Goal: Task Accomplishment & Management: Use online tool/utility

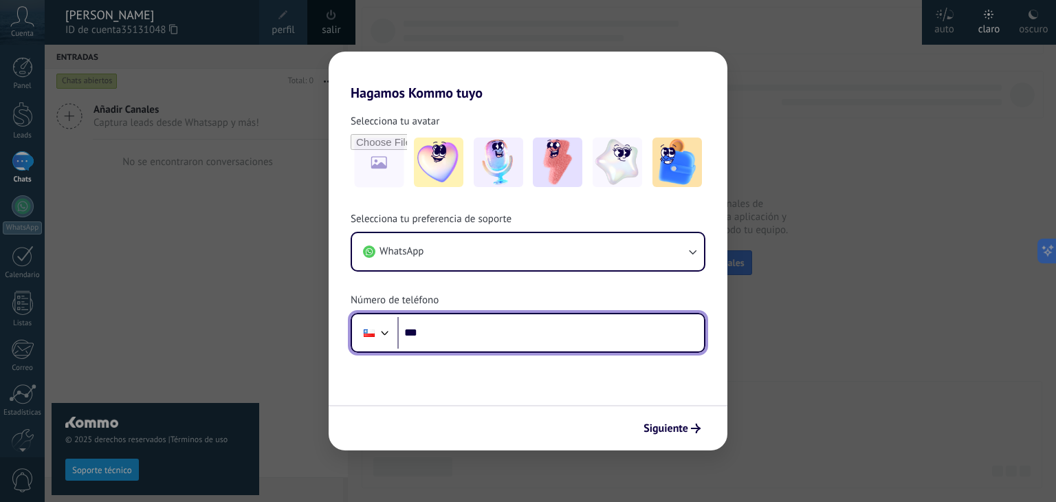
click at [468, 326] on input "***" at bounding box center [550, 333] width 307 height 32
type input "**********"
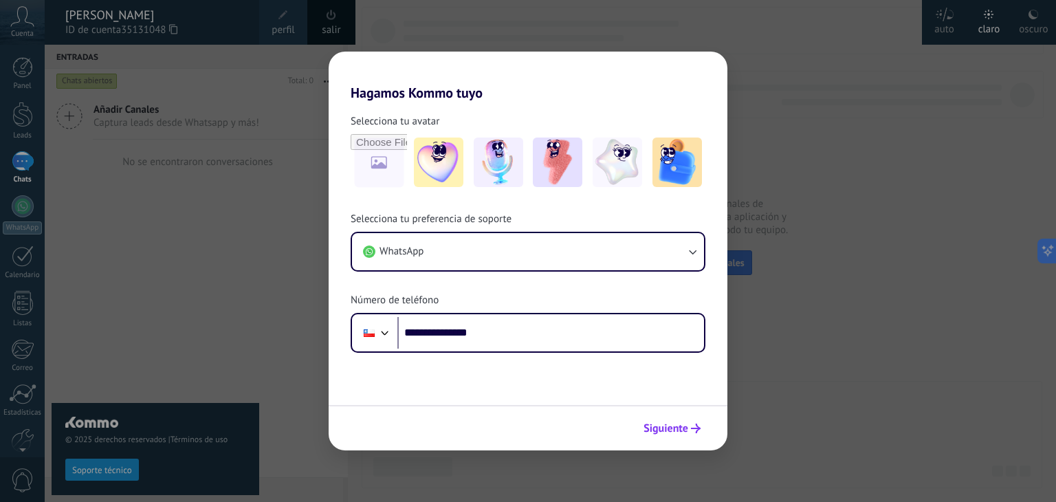
click at [529, 351] on span "Siguiente" at bounding box center [666, 429] width 45 height 10
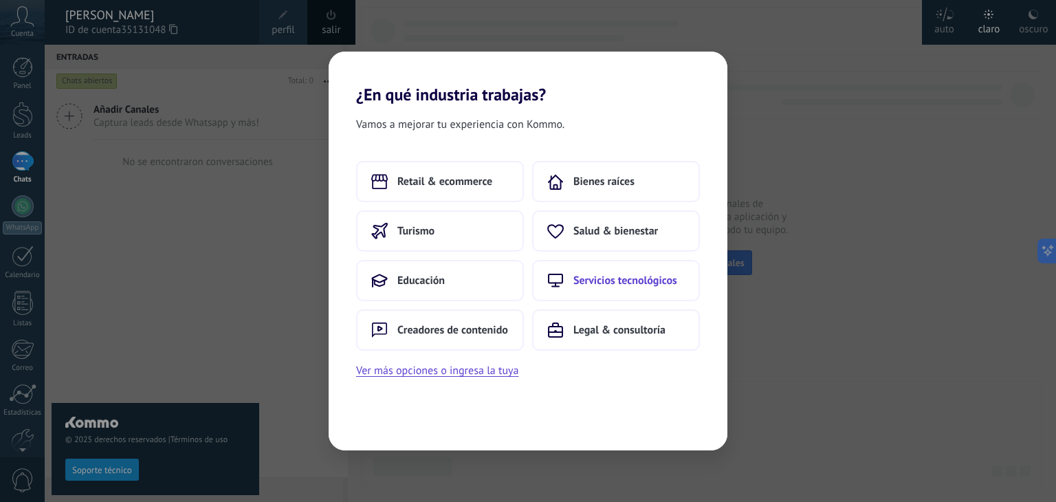
click at [529, 274] on span "Servicios tecnológicos" at bounding box center [626, 281] width 104 height 14
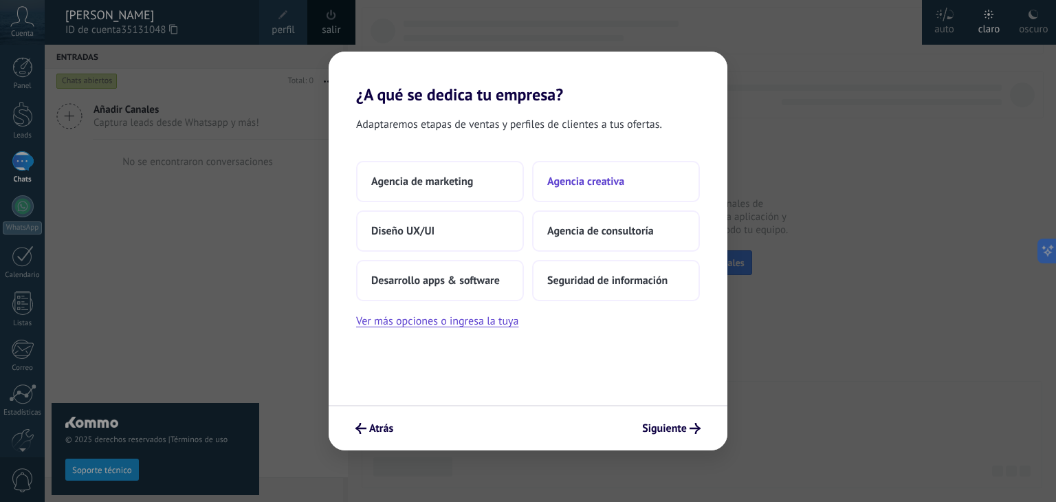
click at [529, 193] on button "Agencia creativa" at bounding box center [616, 181] width 168 height 41
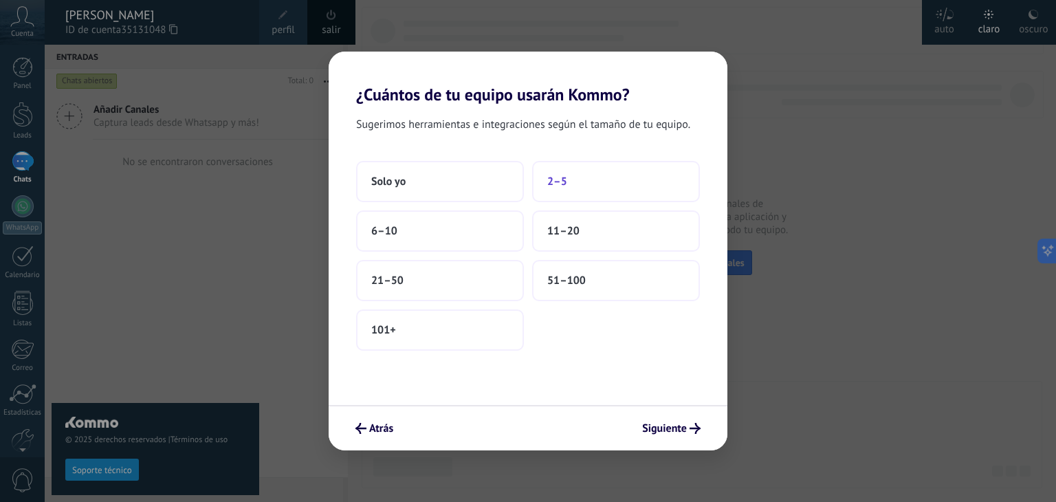
click at [529, 188] on button "2–5" at bounding box center [616, 181] width 168 height 41
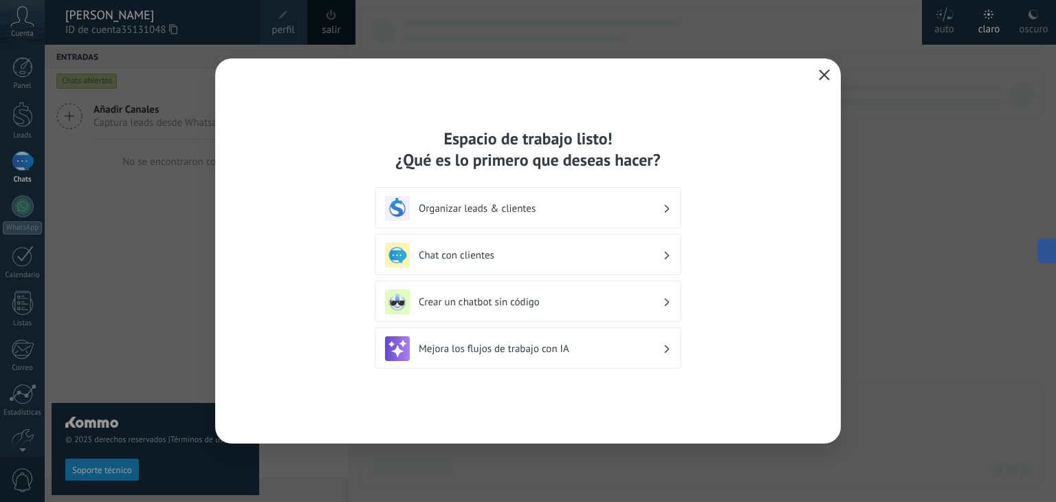
click at [529, 204] on h3 "Organizar leads & clientes" at bounding box center [541, 208] width 244 height 13
click at [498, 253] on h3 "Chat con clientes" at bounding box center [541, 255] width 244 height 13
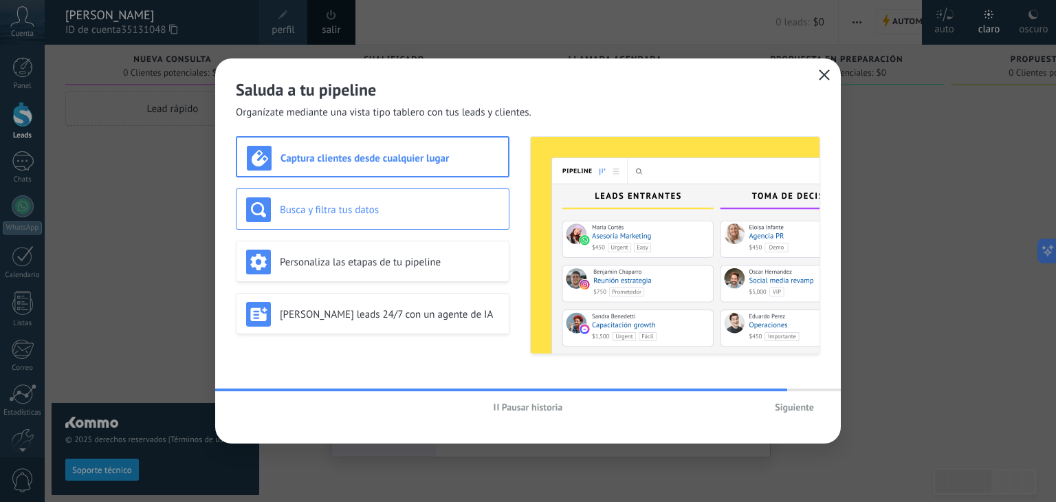
click at [418, 215] on h3 "Busca y filtra tus datos" at bounding box center [389, 210] width 219 height 13
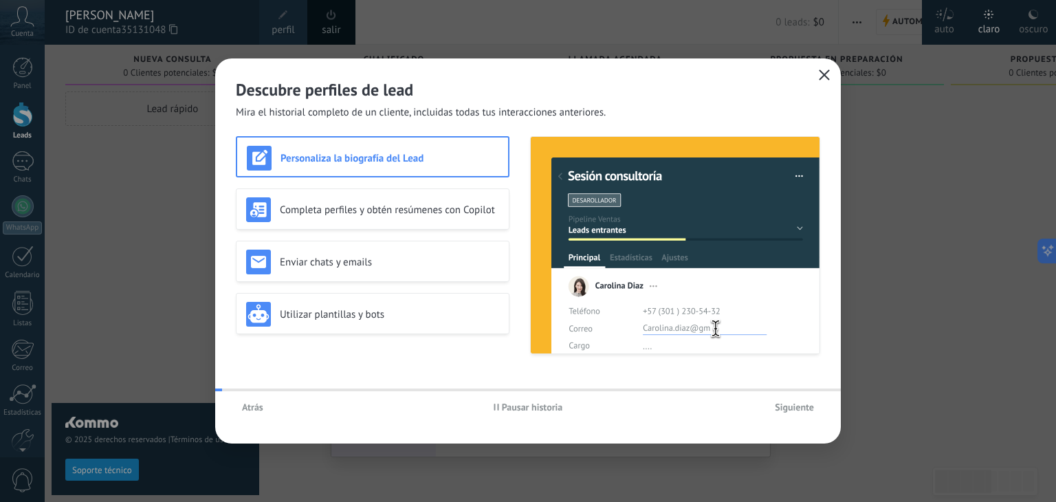
click at [385, 268] on h3 "Enviar chats y emails" at bounding box center [389, 262] width 219 height 13
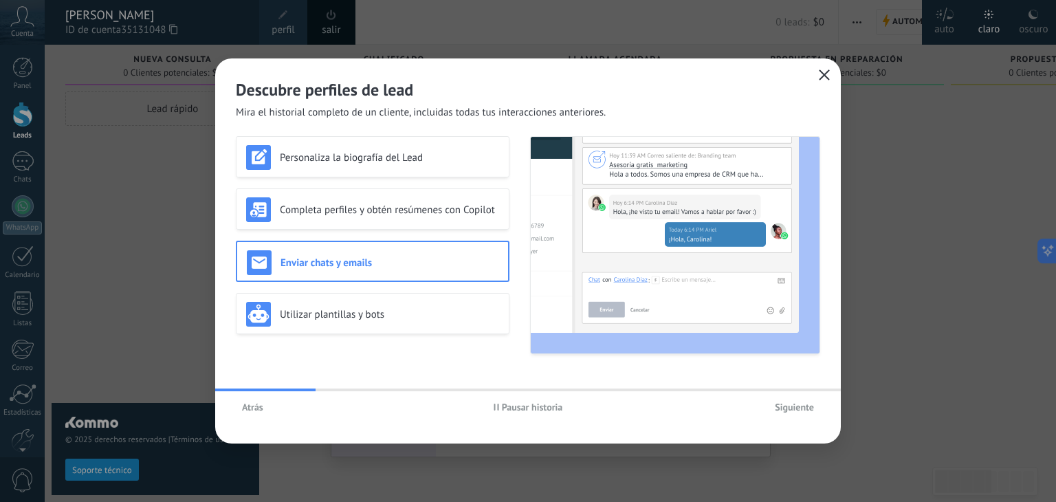
click at [529, 351] on span "Siguiente" at bounding box center [794, 407] width 39 height 10
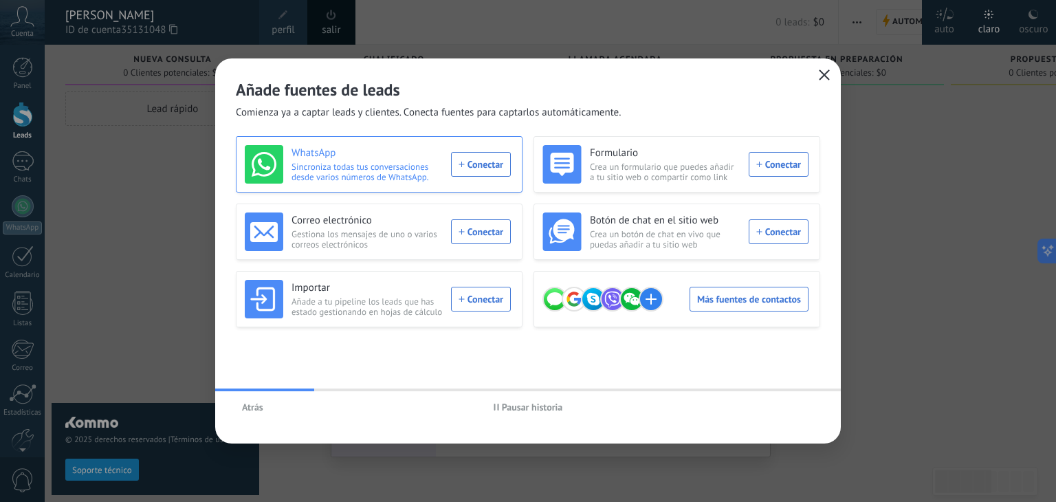
click at [475, 165] on div "WhatsApp Sincroniza todas tus conversaciones desde varios números de WhatsApp. …" at bounding box center [378, 164] width 266 height 39
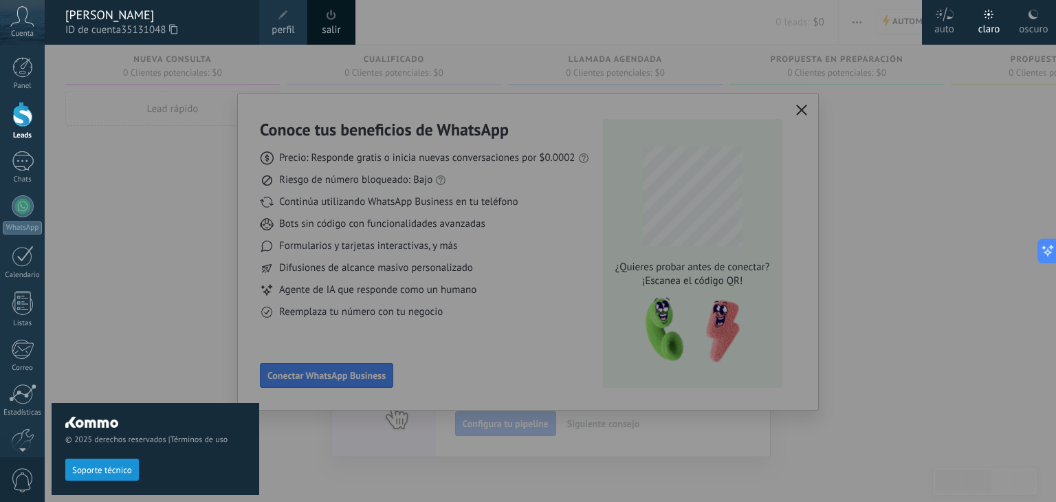
click at [140, 314] on div "© 2025 derechos reservados | Términos de uso Soporte técnico" at bounding box center [156, 273] width 208 height 457
click at [382, 261] on div at bounding box center [573, 251] width 1056 height 502
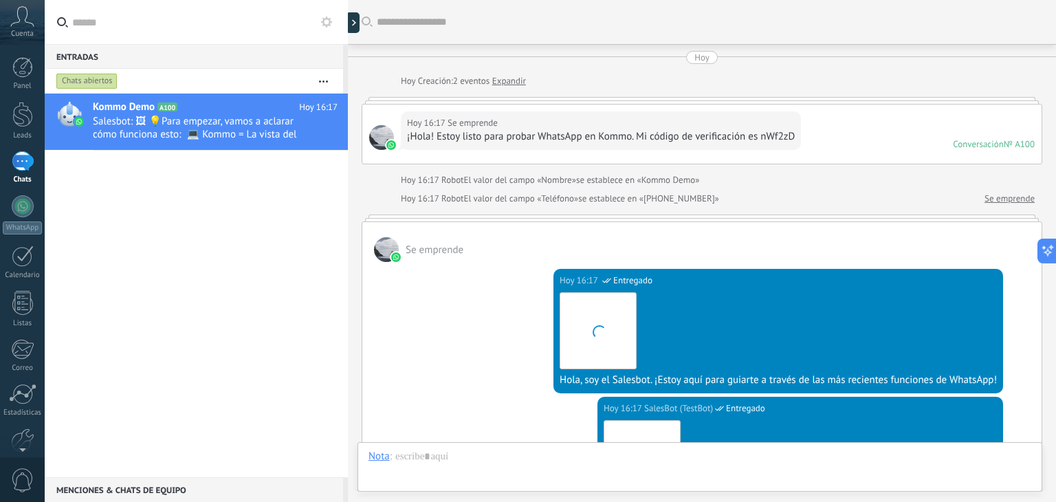
scroll to position [407, 0]
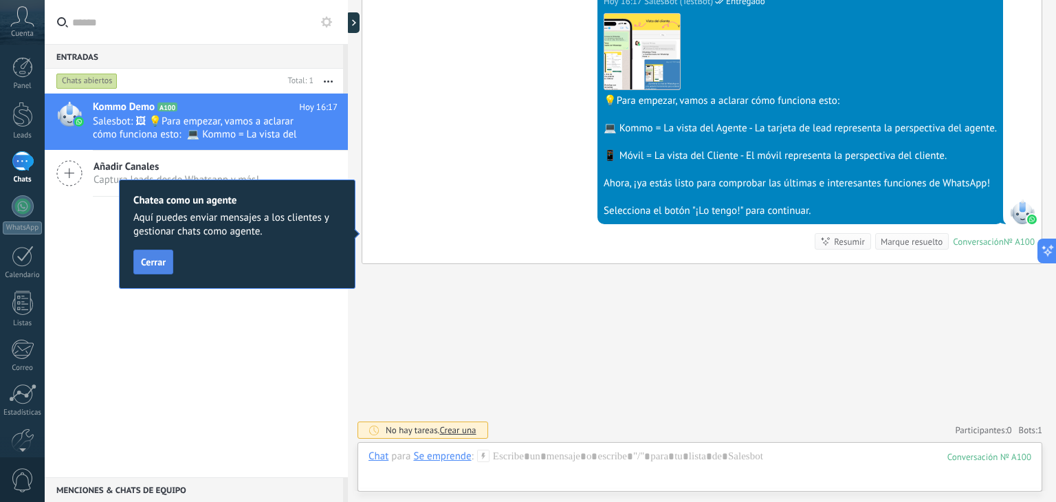
click at [140, 257] on button "Cerrar" at bounding box center [153, 262] width 40 height 25
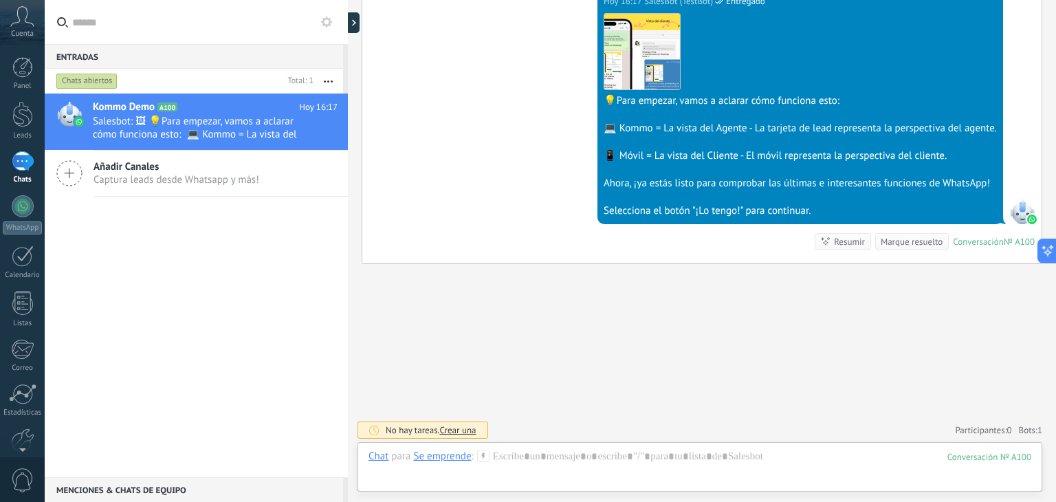
click at [24, 25] on icon at bounding box center [22, 16] width 24 height 21
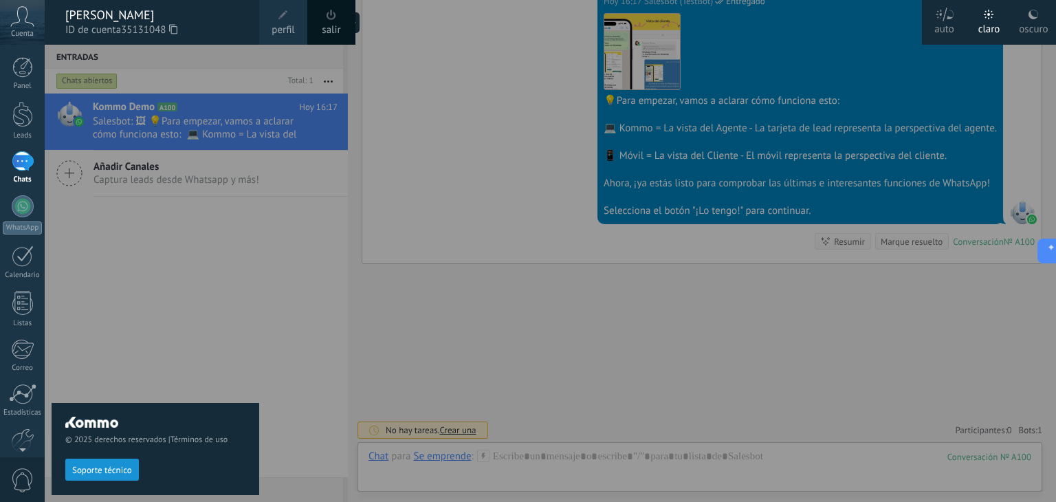
click at [283, 31] on span "perfil" at bounding box center [283, 30] width 23 height 15
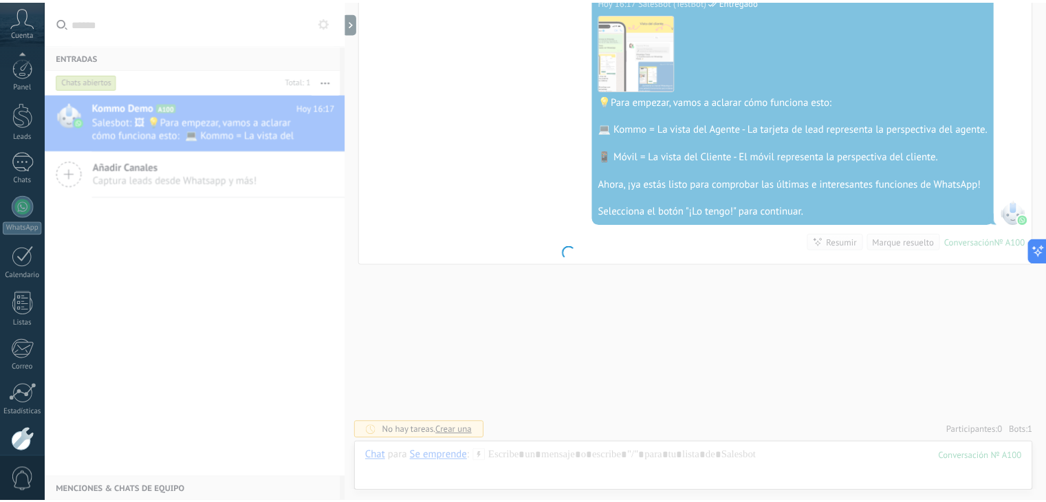
scroll to position [69, 0]
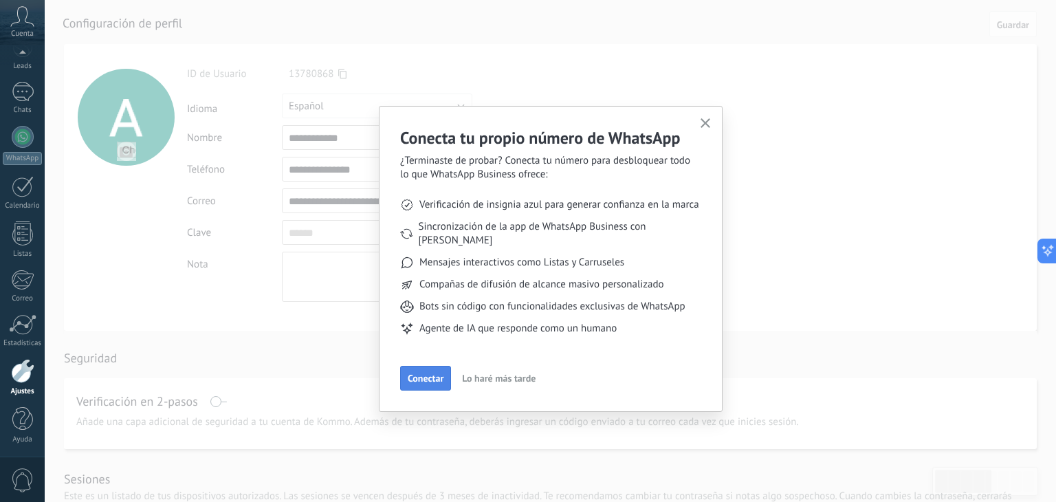
click at [435, 351] on button "Conectar" at bounding box center [425, 378] width 51 height 25
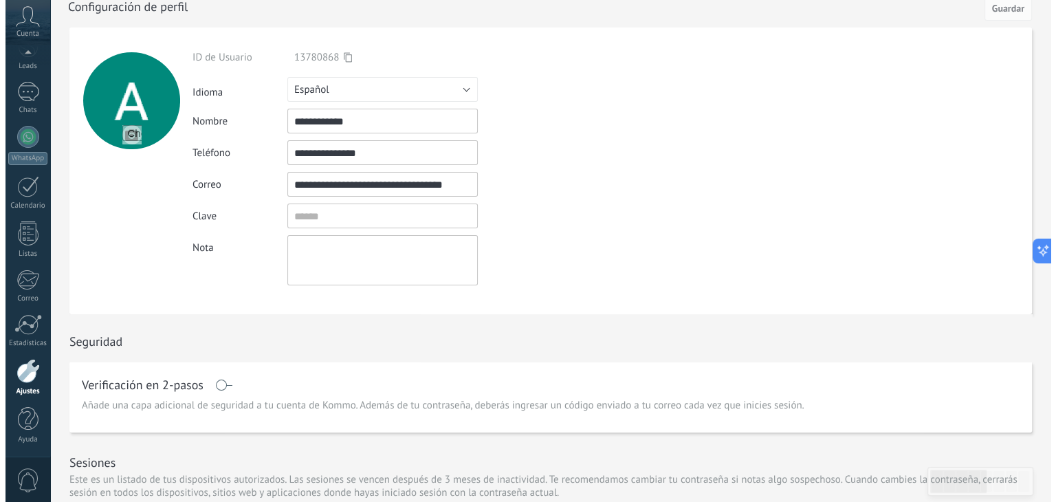
scroll to position [69, 0]
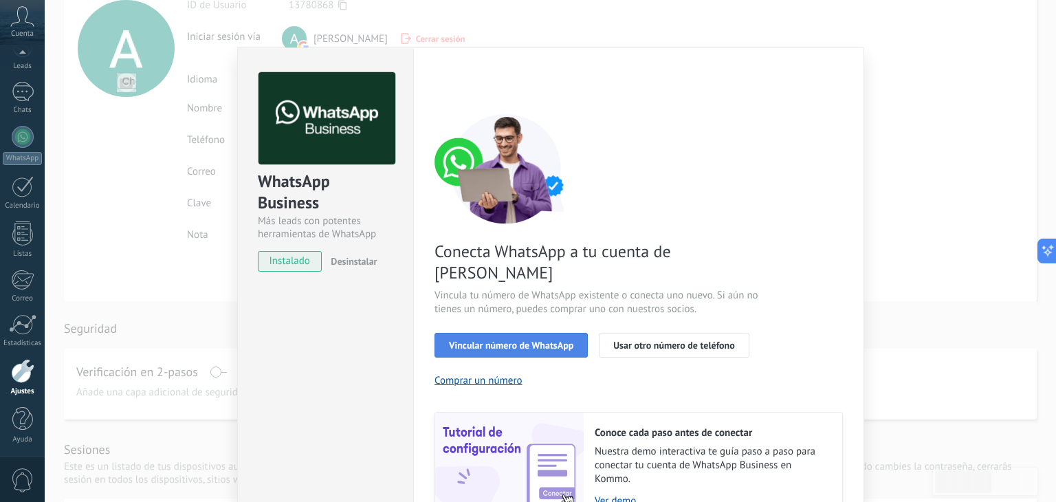
click at [529, 340] on span "Vincular número de WhatsApp" at bounding box center [511, 345] width 124 height 10
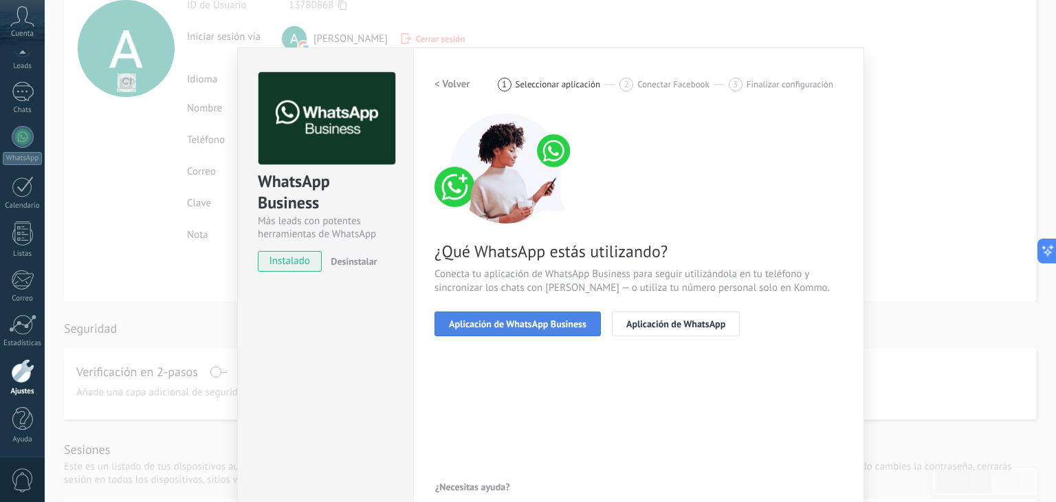
click at [524, 327] on span "Aplicación de WhatsApp Business" at bounding box center [518, 324] width 138 height 10
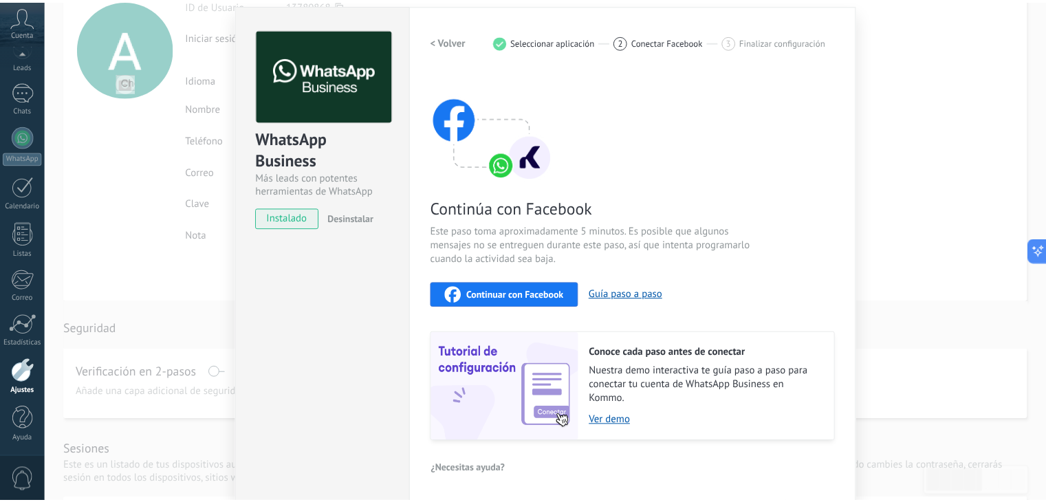
scroll to position [0, 0]
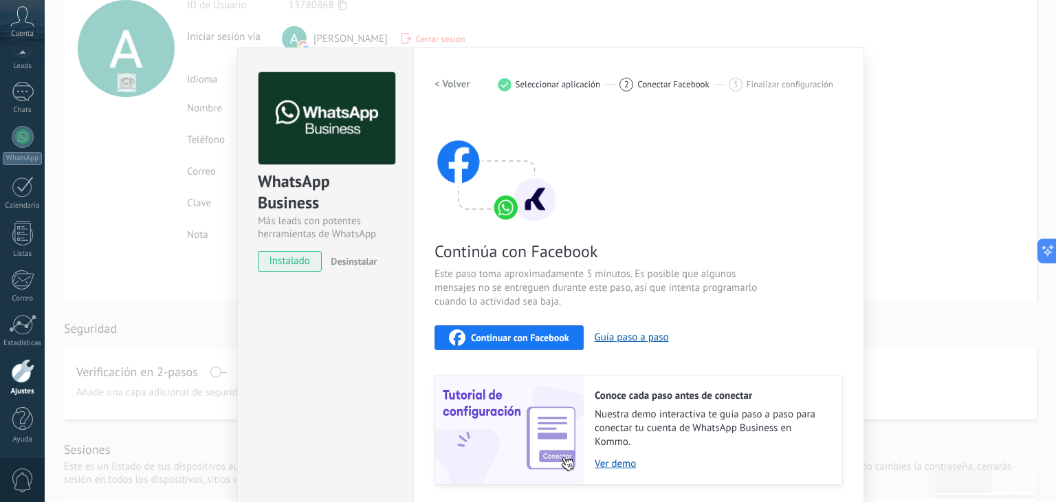
click at [529, 343] on div "Continuar con Facebook" at bounding box center [509, 337] width 120 height 17
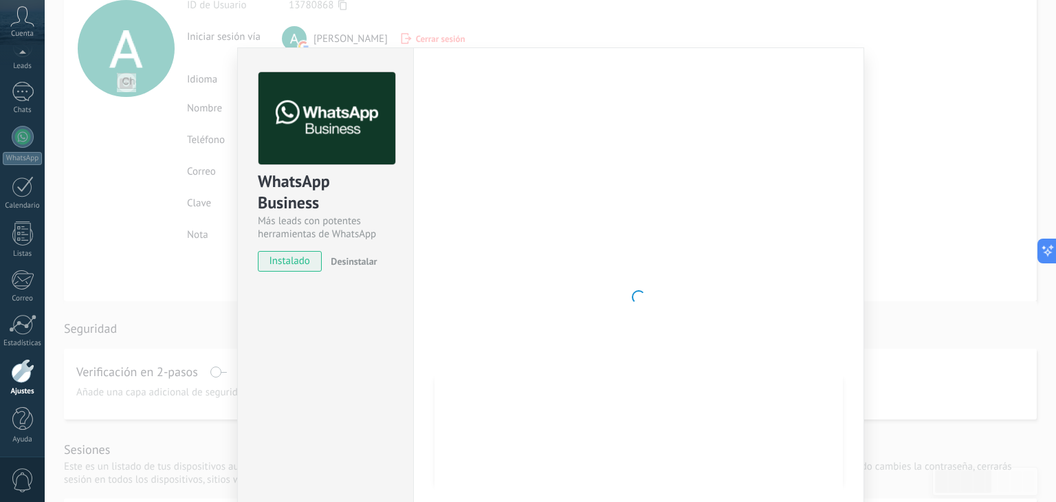
click at [529, 312] on div "WhatsApp Business Más leads con potentes herramientas de WhatsApp instalado Des…" at bounding box center [551, 251] width 1012 height 502
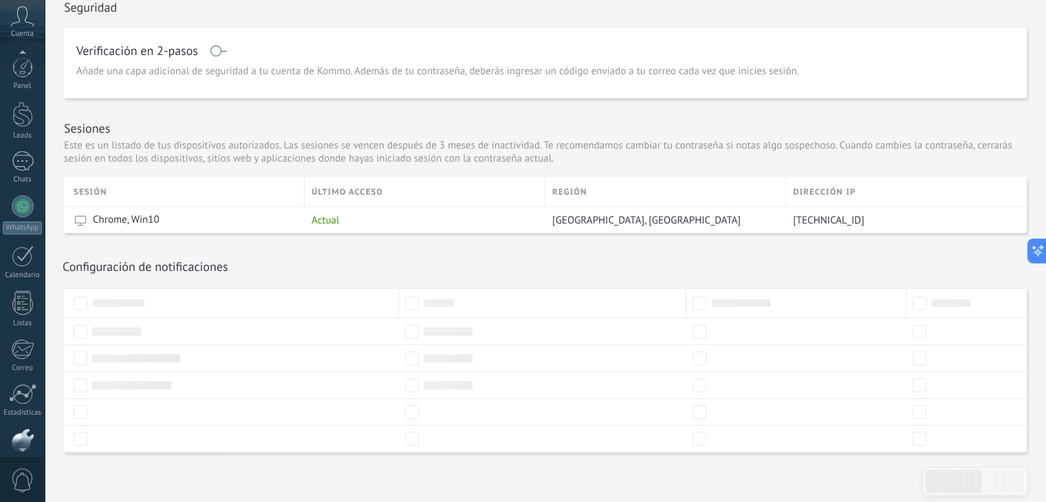
scroll to position [69, 0]
click at [3, 215] on div "Panel Leads 1 Chats WhatsApp Clientes" at bounding box center [22, 223] width 45 height 470
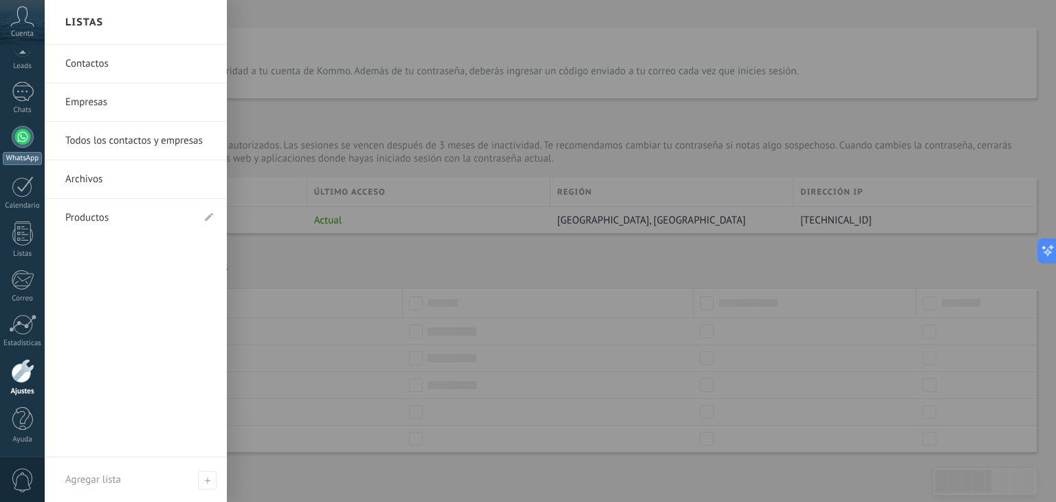
click at [31, 149] on link "WhatsApp" at bounding box center [22, 145] width 45 height 39
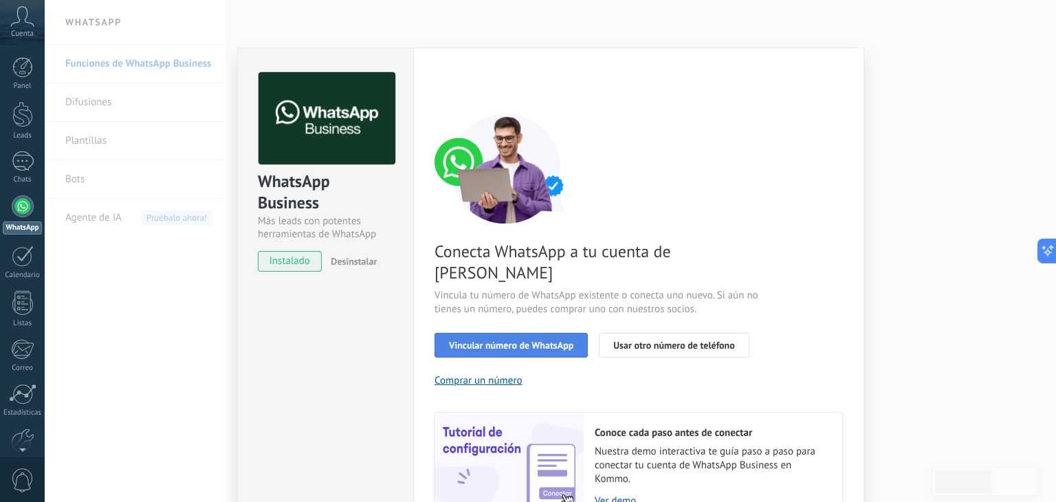
click at [492, 340] on span "Vincular número de WhatsApp" at bounding box center [511, 345] width 124 height 10
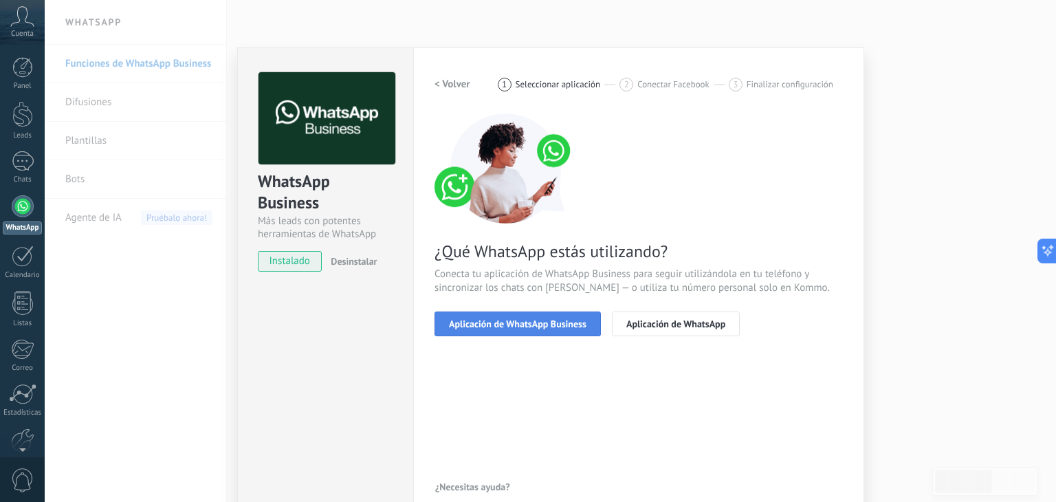
click at [529, 323] on span "Aplicación de WhatsApp Business" at bounding box center [518, 324] width 138 height 10
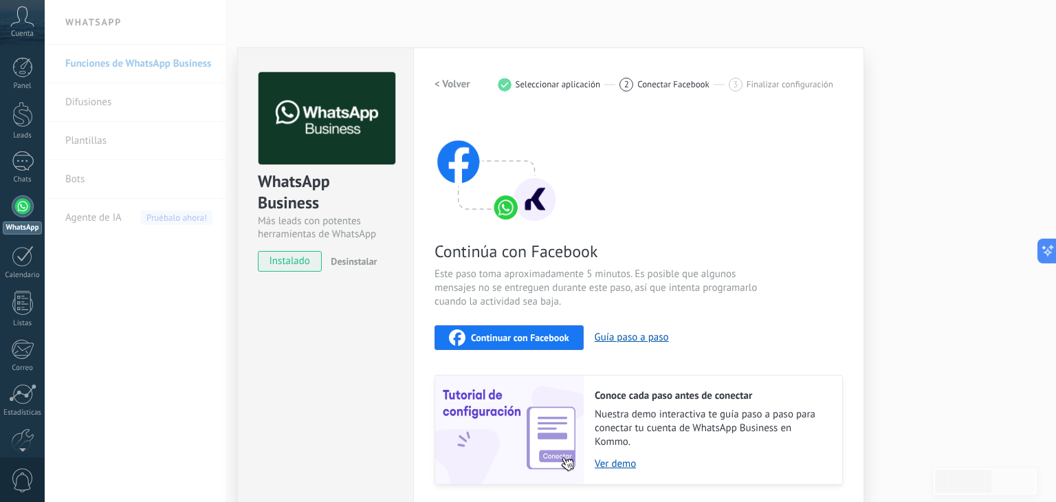
scroll to position [43, 0]
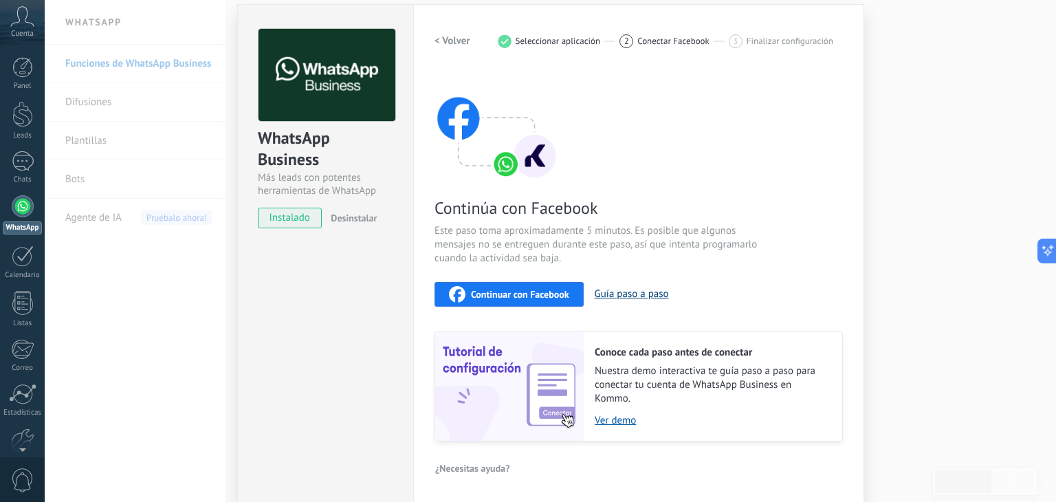
click at [529, 295] on button "Guía paso a paso" at bounding box center [632, 293] width 74 height 13
click at [529, 286] on div "Continuar con Facebook" at bounding box center [509, 294] width 120 height 17
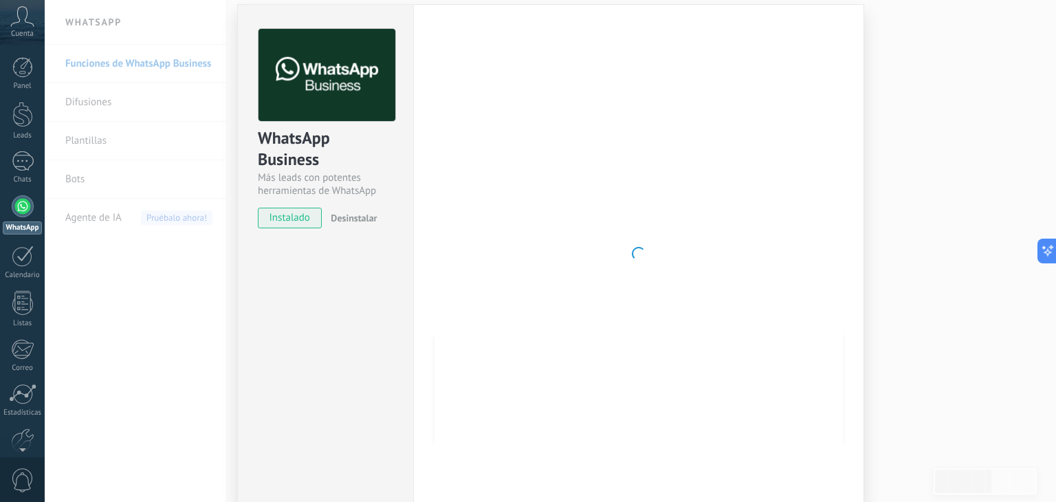
click at [398, 290] on div "WhatsApp Business Más leads con potentes herramientas de WhatsApp instalado Des…" at bounding box center [325, 253] width 176 height 499
click at [529, 224] on div at bounding box center [639, 254] width 409 height 450
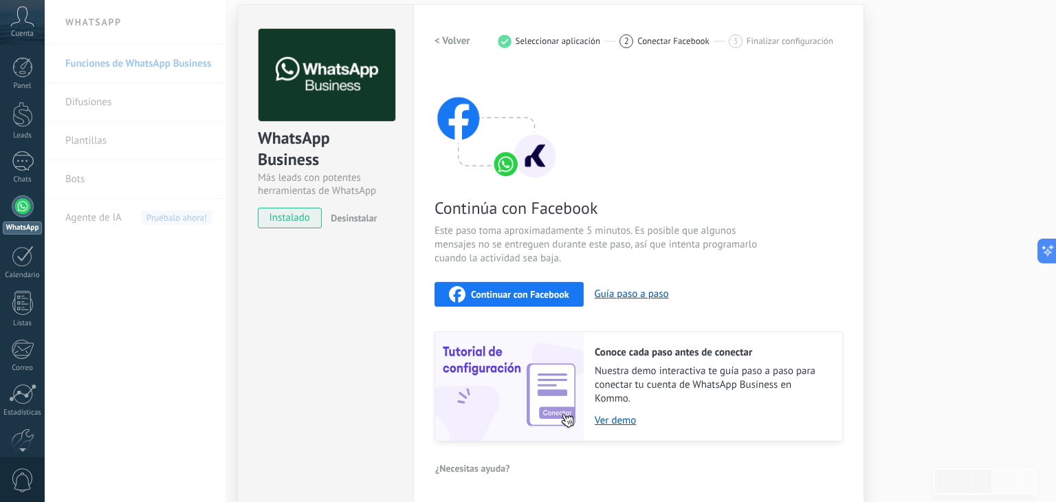
scroll to position [0, 0]
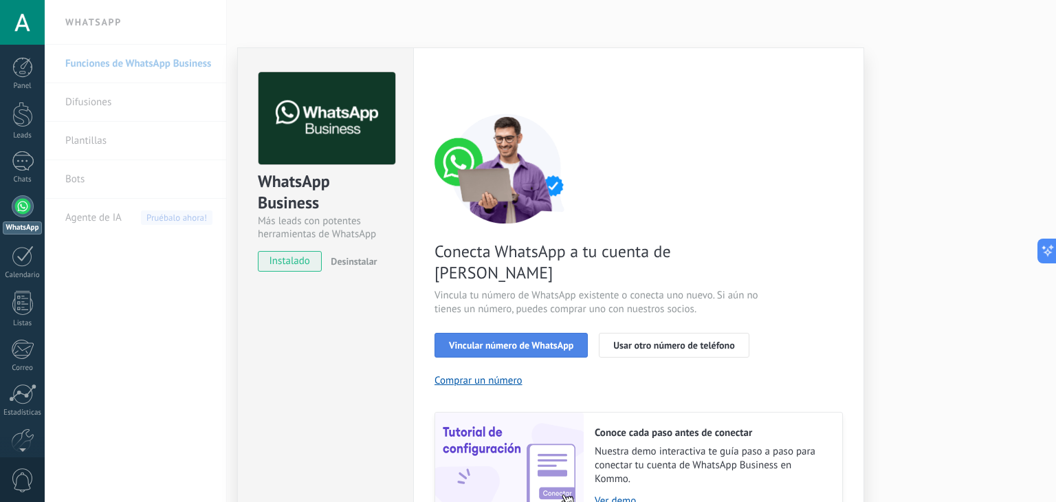
click at [546, 340] on span "Vincular número de WhatsApp" at bounding box center [511, 345] width 124 height 10
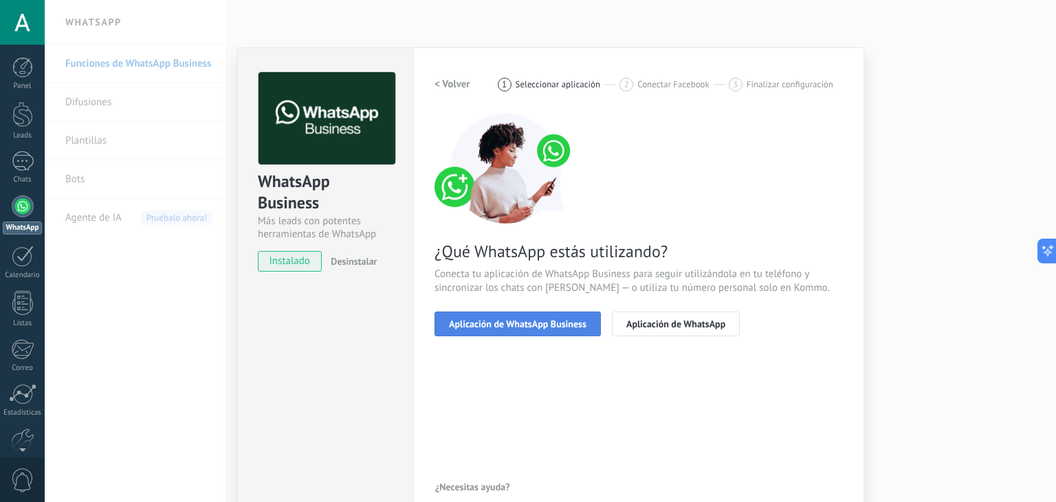
click at [519, 330] on button "Aplicación de WhatsApp Business" at bounding box center [518, 324] width 166 height 25
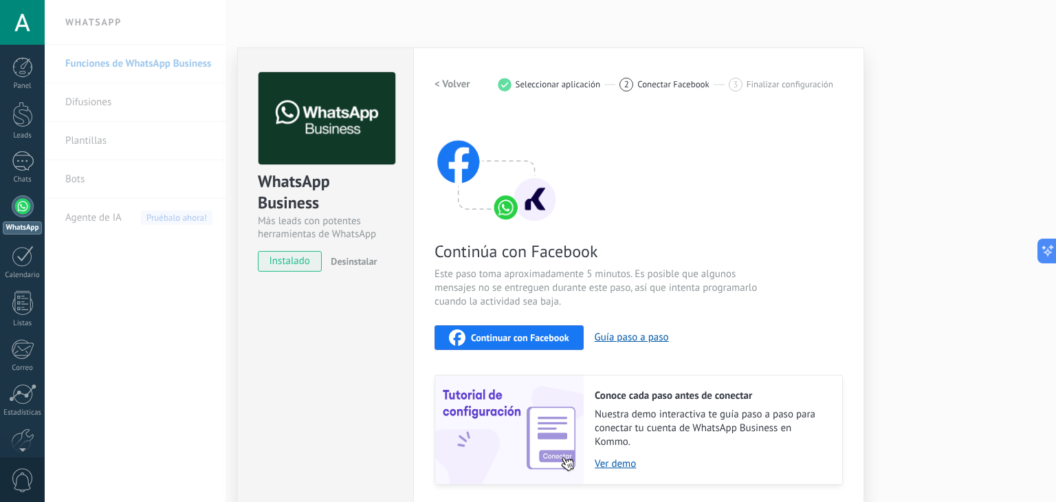
click at [522, 333] on span "Continuar con Facebook" at bounding box center [520, 338] width 98 height 10
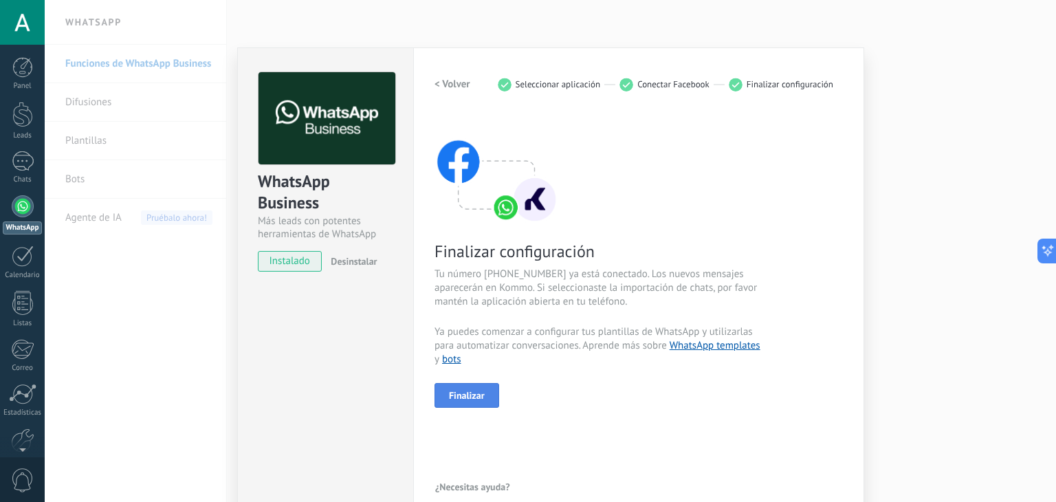
click at [496, 400] on button "Finalizar" at bounding box center [467, 395] width 65 height 25
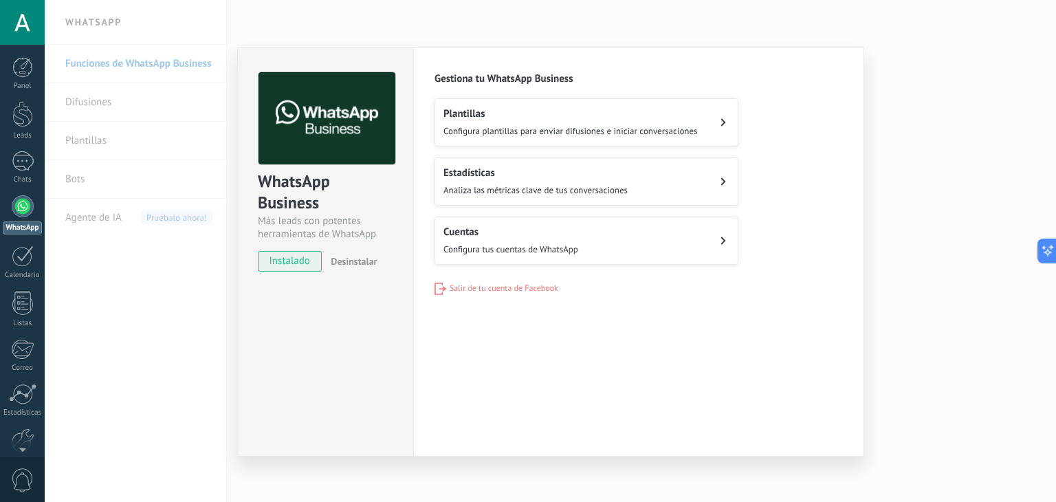
click at [568, 245] on span "Configura tus cuentas de WhatsApp" at bounding box center [511, 249] width 135 height 12
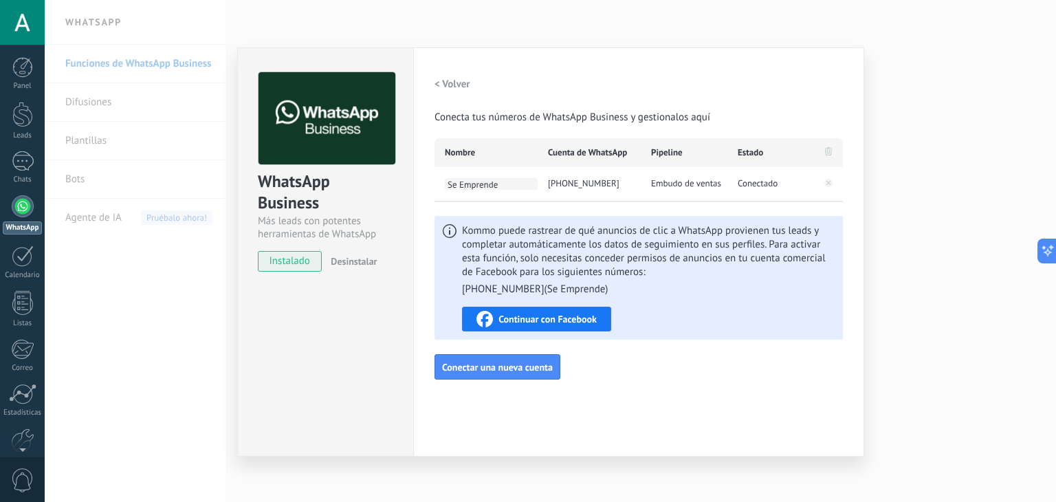
click at [457, 181] on span "Se Emprende" at bounding box center [491, 184] width 93 height 12
click at [440, 87] on h2 "< Volver" at bounding box center [453, 84] width 36 height 13
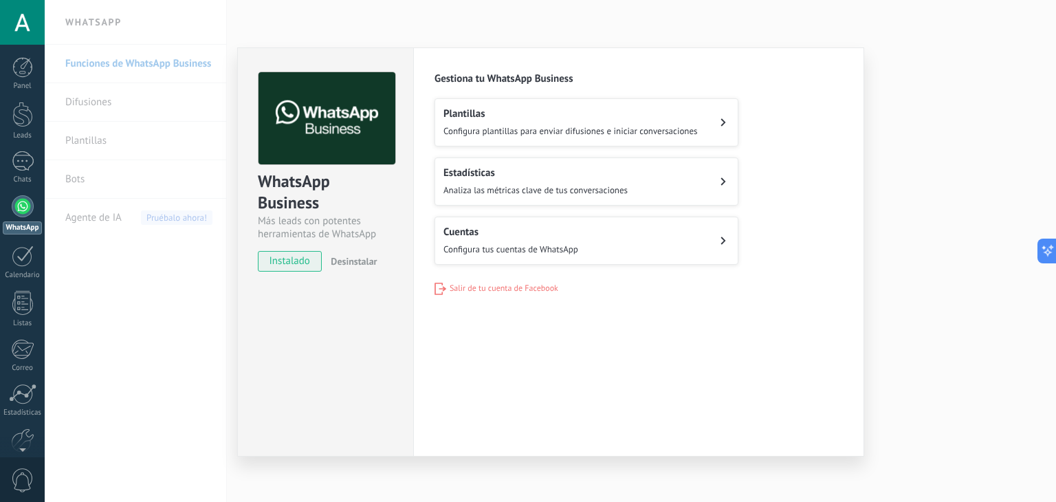
click at [487, 179] on div "Estadísticas Analiza las métricas clave de tus conversaciones" at bounding box center [536, 181] width 184 height 30
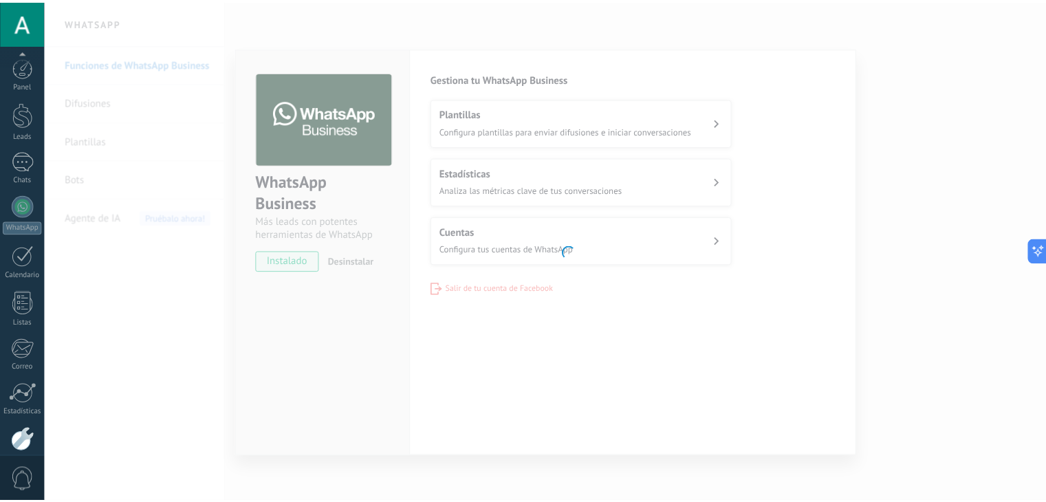
scroll to position [69, 0]
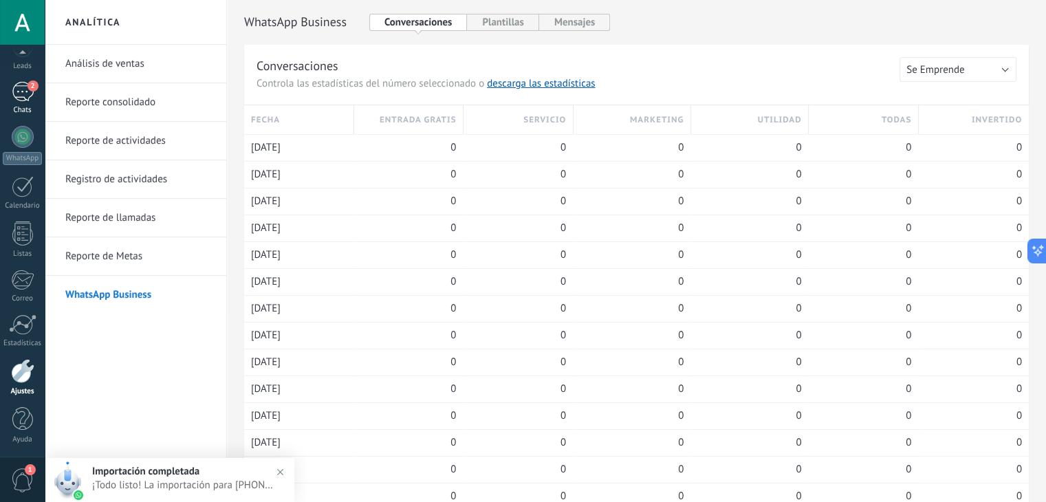
click at [12, 98] on div "2" at bounding box center [23, 92] width 22 height 20
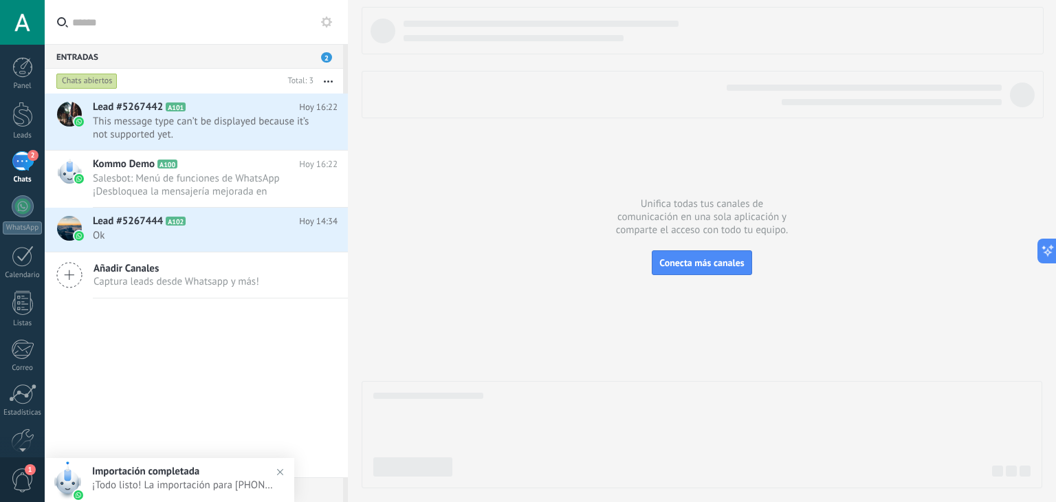
click at [290, 141] on div "Lead #5267442 A101 Hoy 16:22 This message type can’t be displayed because it’s …" at bounding box center [220, 122] width 255 height 56
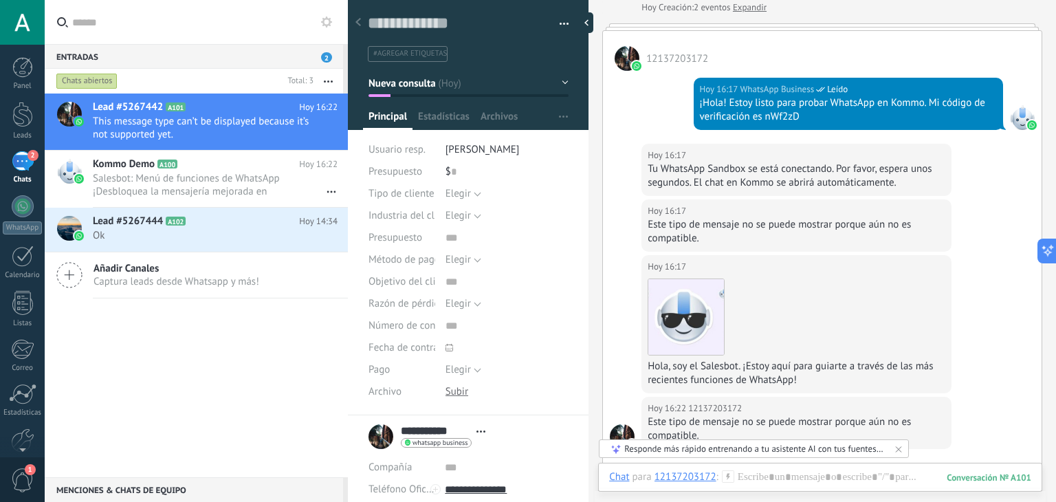
scroll to position [138, 0]
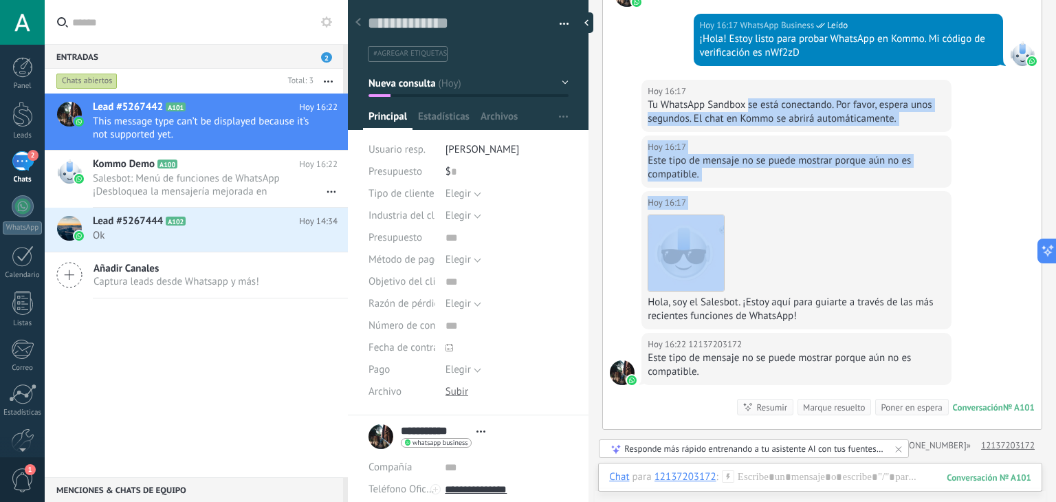
drag, startPoint x: 748, startPoint y: 104, endPoint x: 933, endPoint y: 218, distance: 217.4
click at [937, 213] on div "Hoy 16:17 WhatsApp Business Leído ¡Hola! Estoy listo para probar WhatsApp en Ko…" at bounding box center [822, 218] width 439 height 422
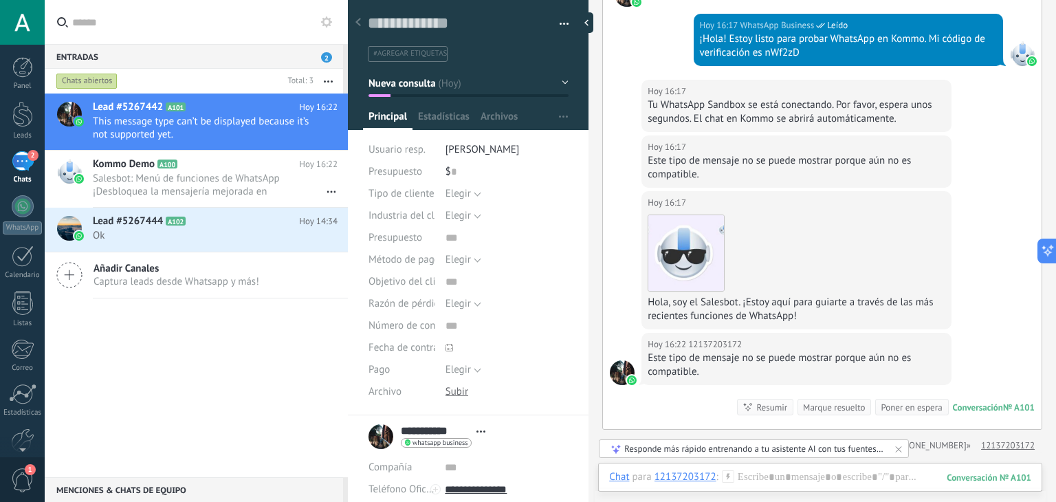
click at [931, 219] on div "Descargar" at bounding box center [796, 253] width 297 height 77
